Goal: Task Accomplishment & Management: Manage account settings

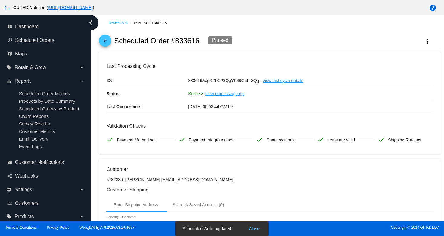
click at [109, 44] on link "arrow_back" at bounding box center [105, 41] width 12 height 12
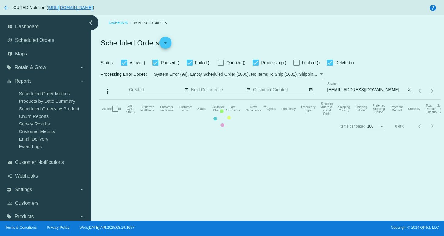
checkbox input "true"
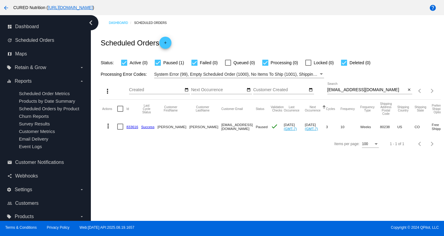
click at [342, 91] on input "[EMAIL_ADDRESS][DOMAIN_NAME]" at bounding box center [366, 90] width 79 height 5
paste input "[EMAIL_ADDRESS]"
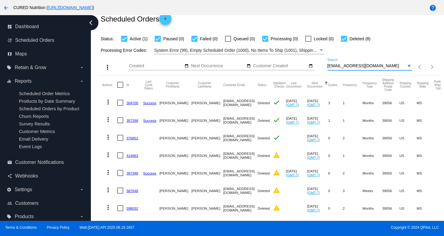
scroll to position [73, 0]
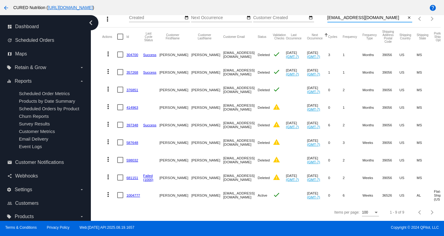
click at [342, 19] on input "[EMAIL_ADDRESS][DOMAIN_NAME]" at bounding box center [366, 17] width 79 height 5
paste input "meagan.[PERSON_NAME]"
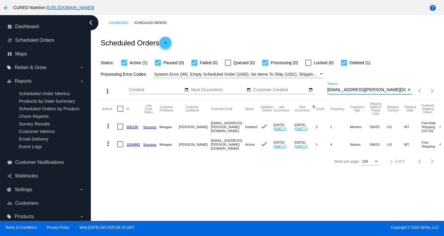
scroll to position [0, 0]
type input "[EMAIL_ADDRESS][PERSON_NAME][DOMAIN_NAME]"
